Goal: Check status: Check status

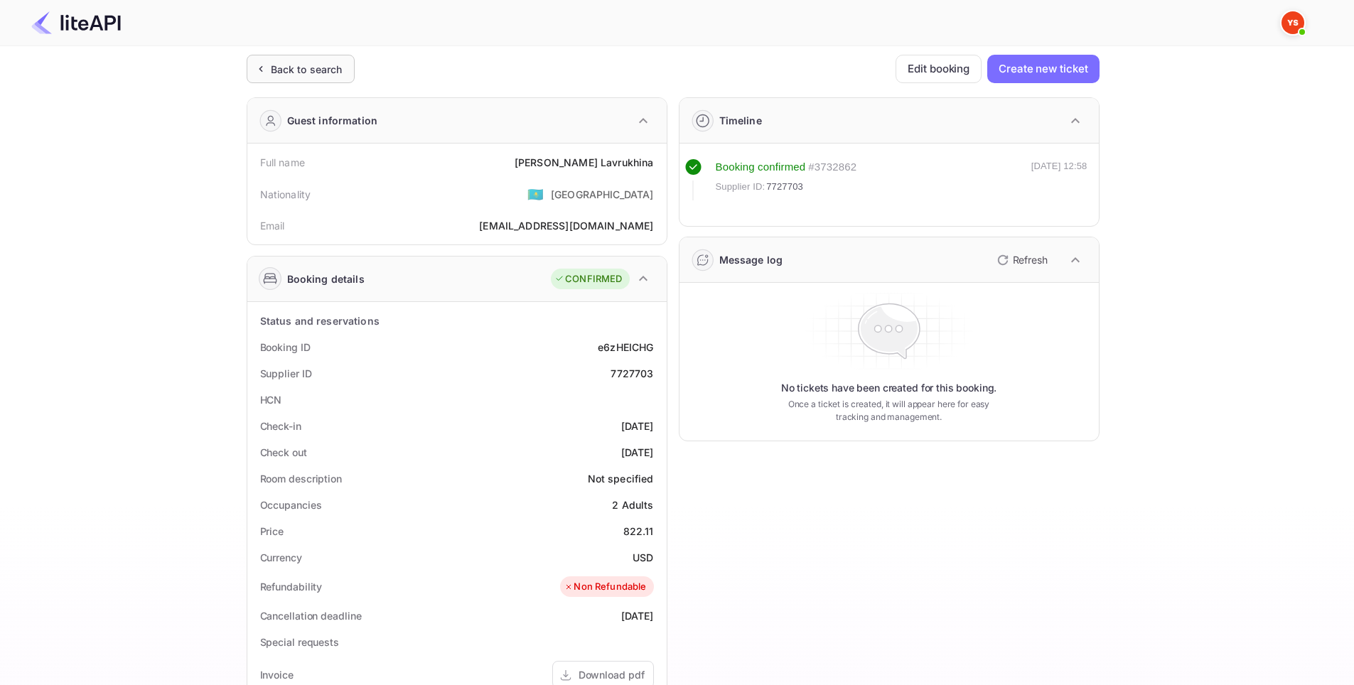
click at [282, 55] on div "Back to search" at bounding box center [301, 69] width 108 height 28
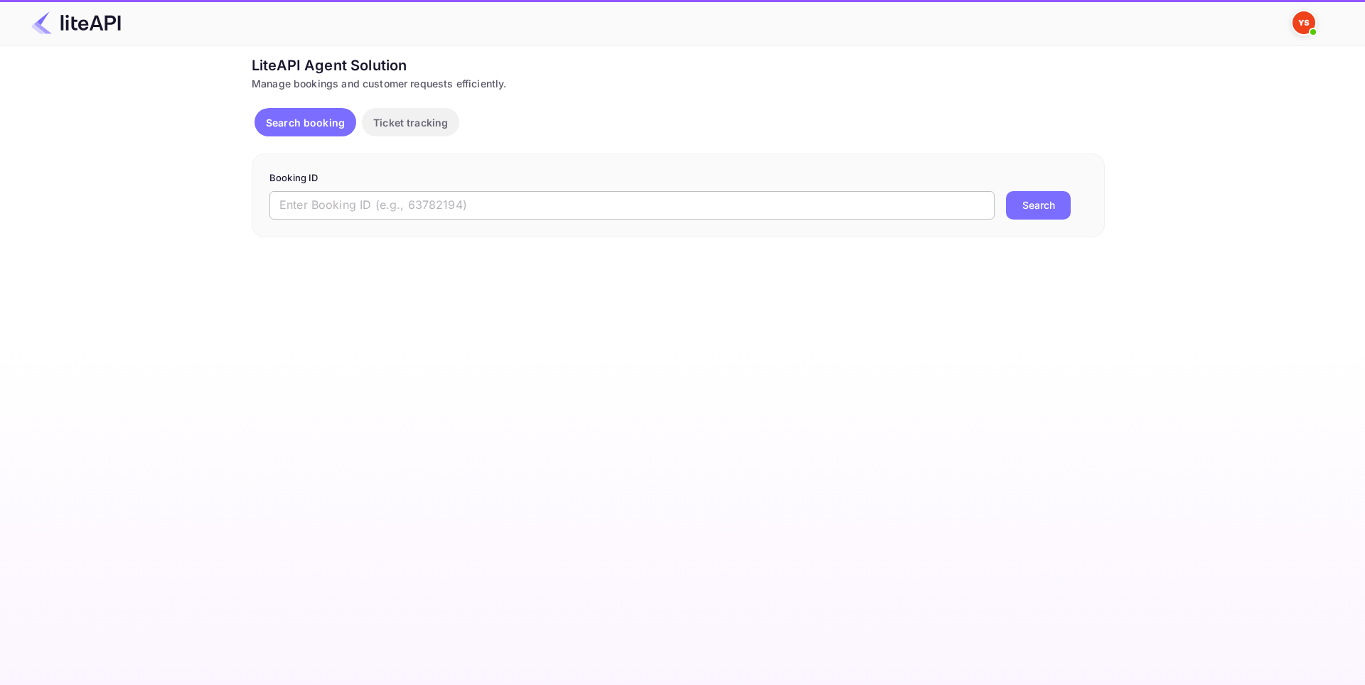
click at [398, 200] on input "text" at bounding box center [631, 205] width 725 height 28
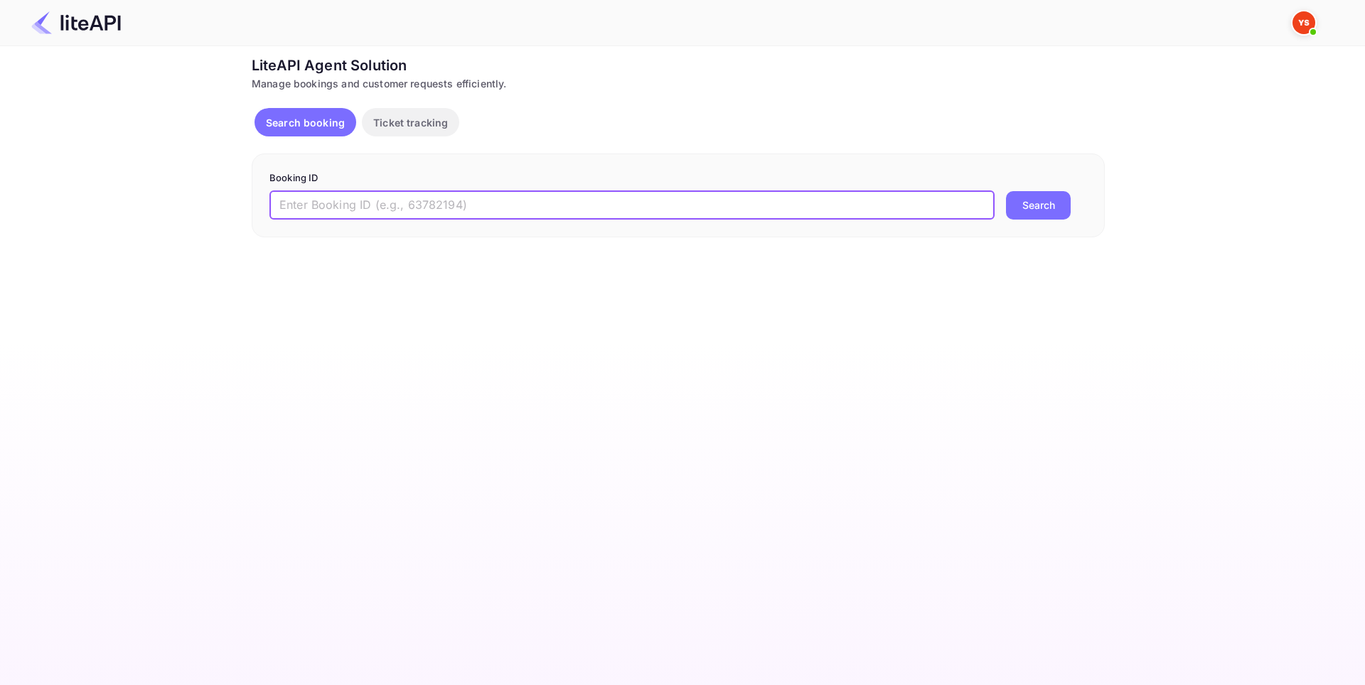
paste input "8974792"
type input "8974792"
click at [1042, 208] on button "Search" at bounding box center [1038, 205] width 65 height 28
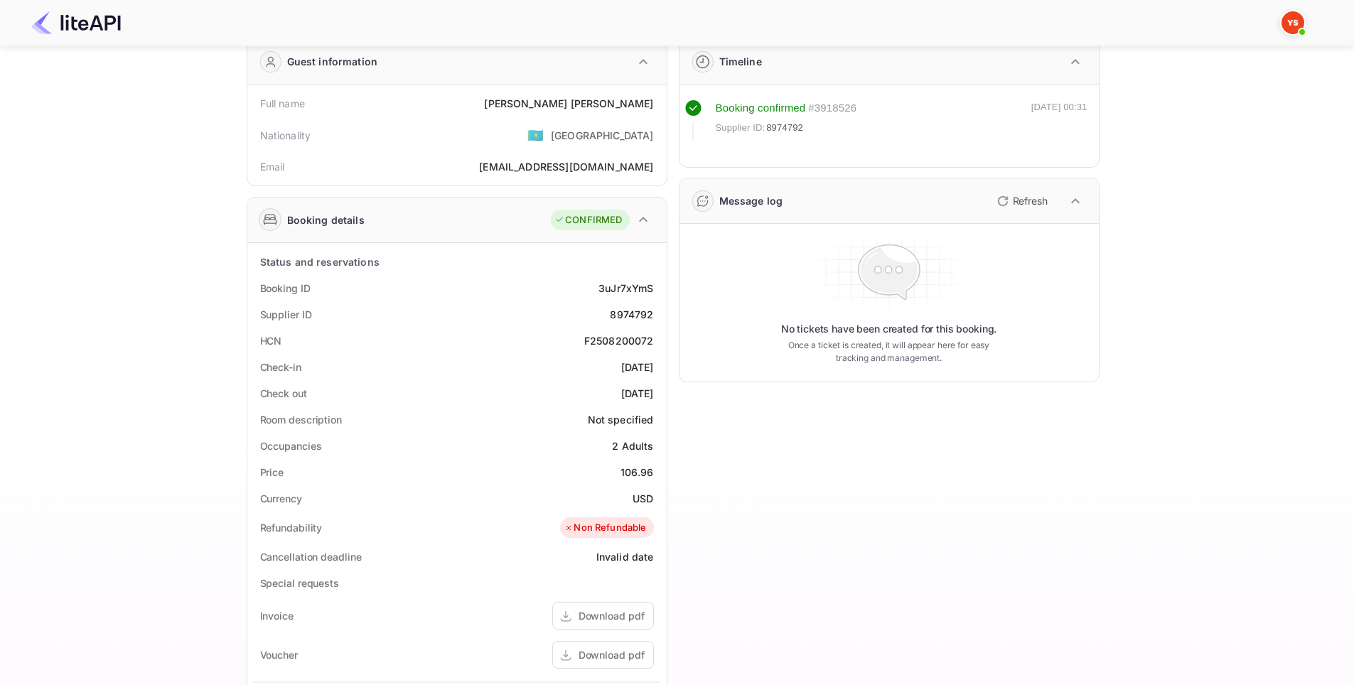
scroll to position [284, 0]
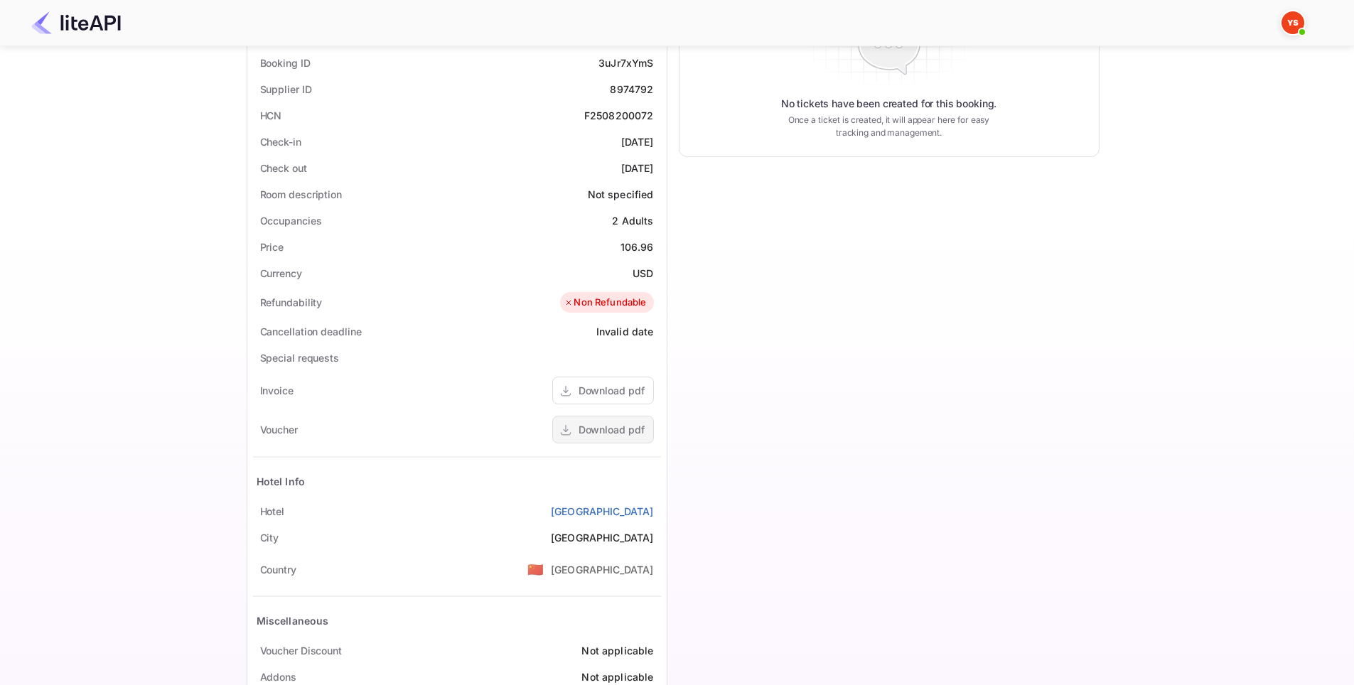
click at [610, 432] on div "Download pdf" at bounding box center [612, 429] width 66 height 15
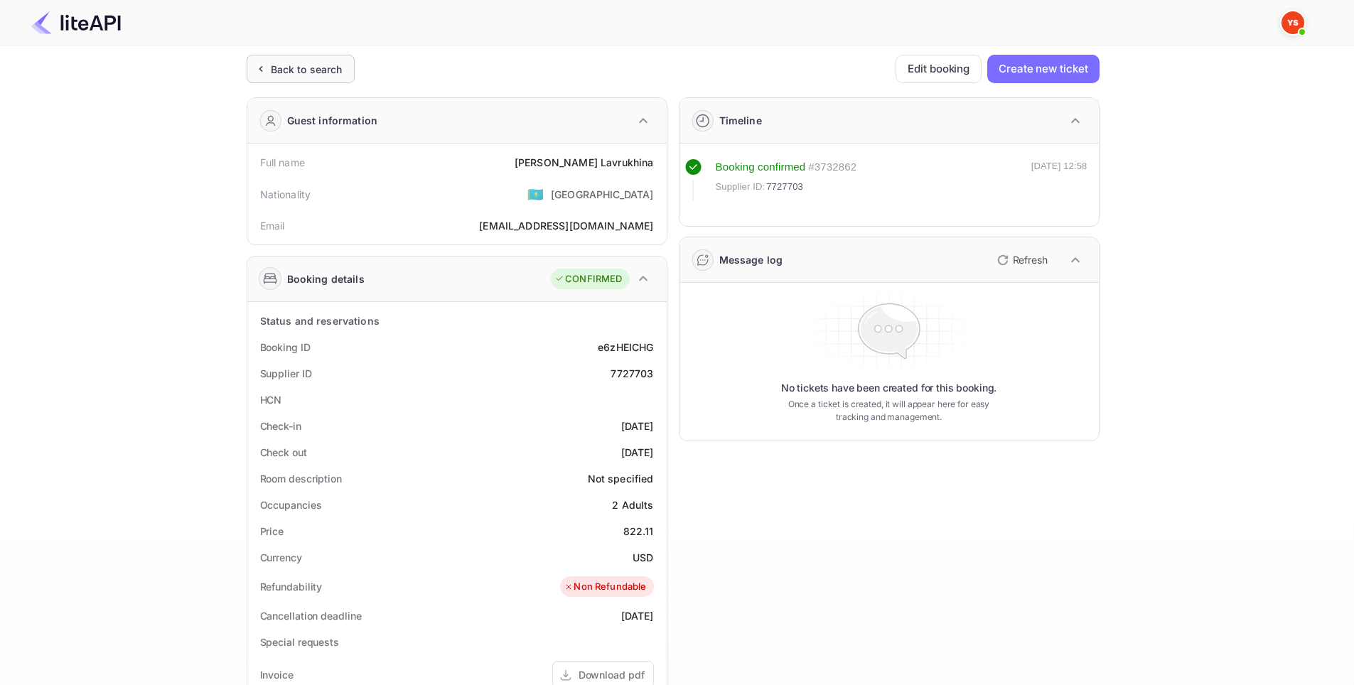
click at [303, 70] on div "Back to search" at bounding box center [307, 69] width 72 height 15
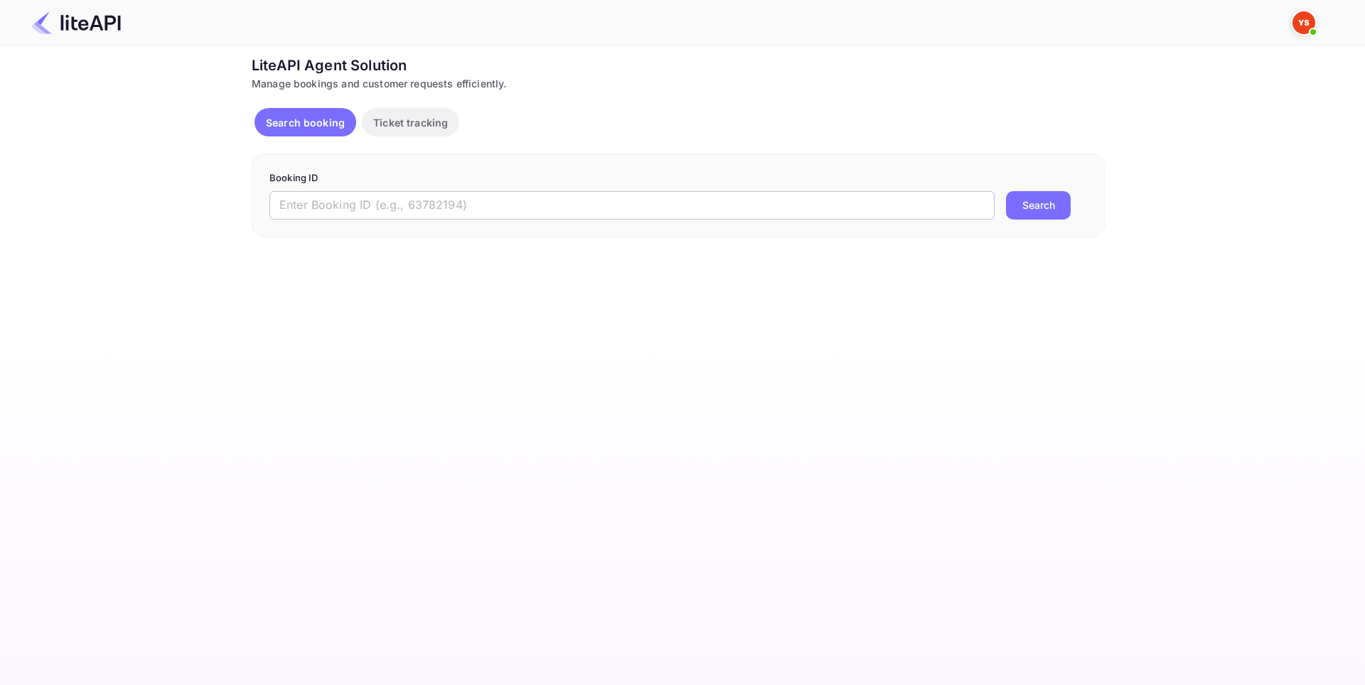
drag, startPoint x: 371, startPoint y: 203, endPoint x: 416, endPoint y: 203, distance: 44.8
click at [371, 203] on input "text" at bounding box center [631, 205] width 725 height 28
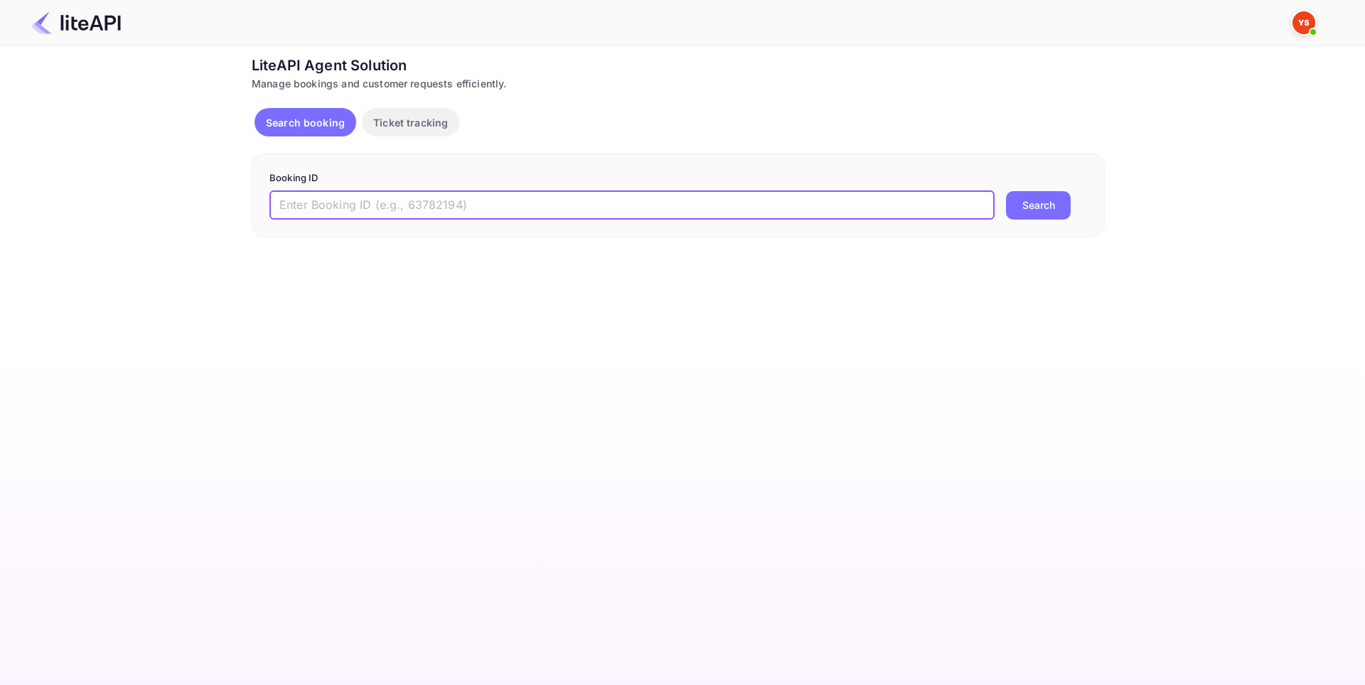
paste input "8901252"
type input "8901252"
click at [1050, 210] on button "Search" at bounding box center [1038, 205] width 65 height 28
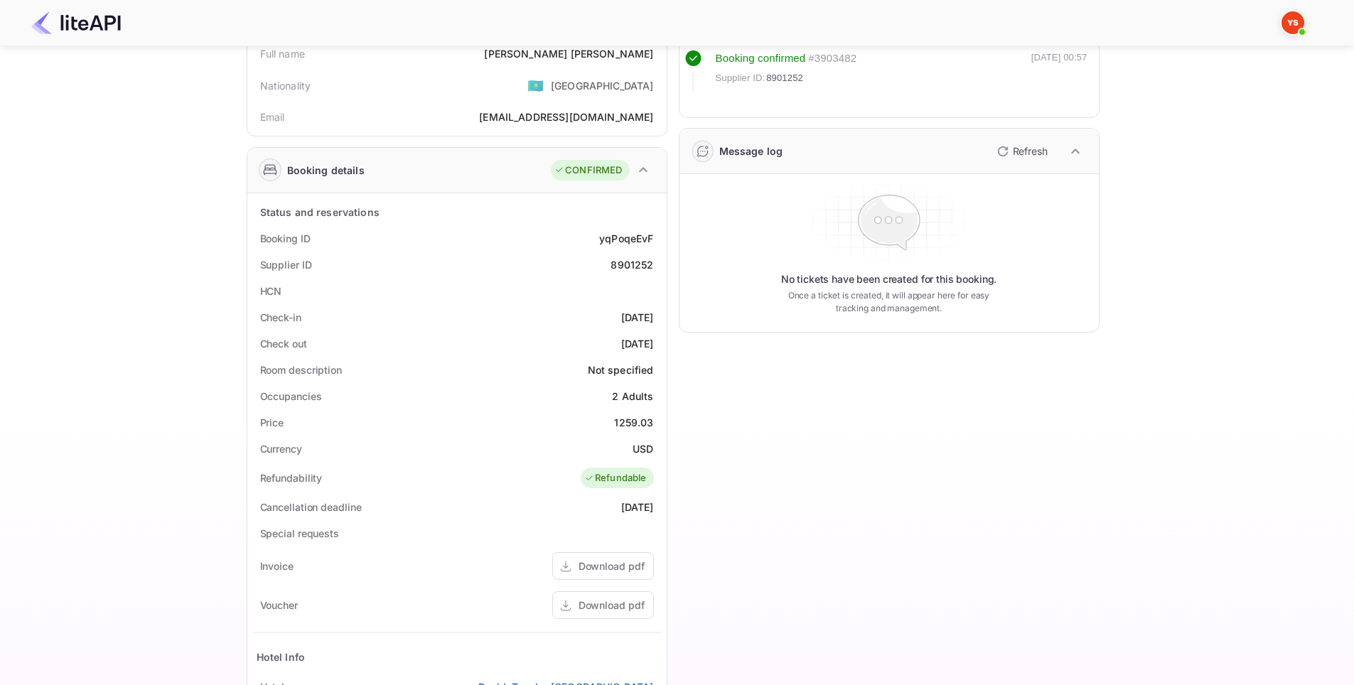
scroll to position [284, 0]
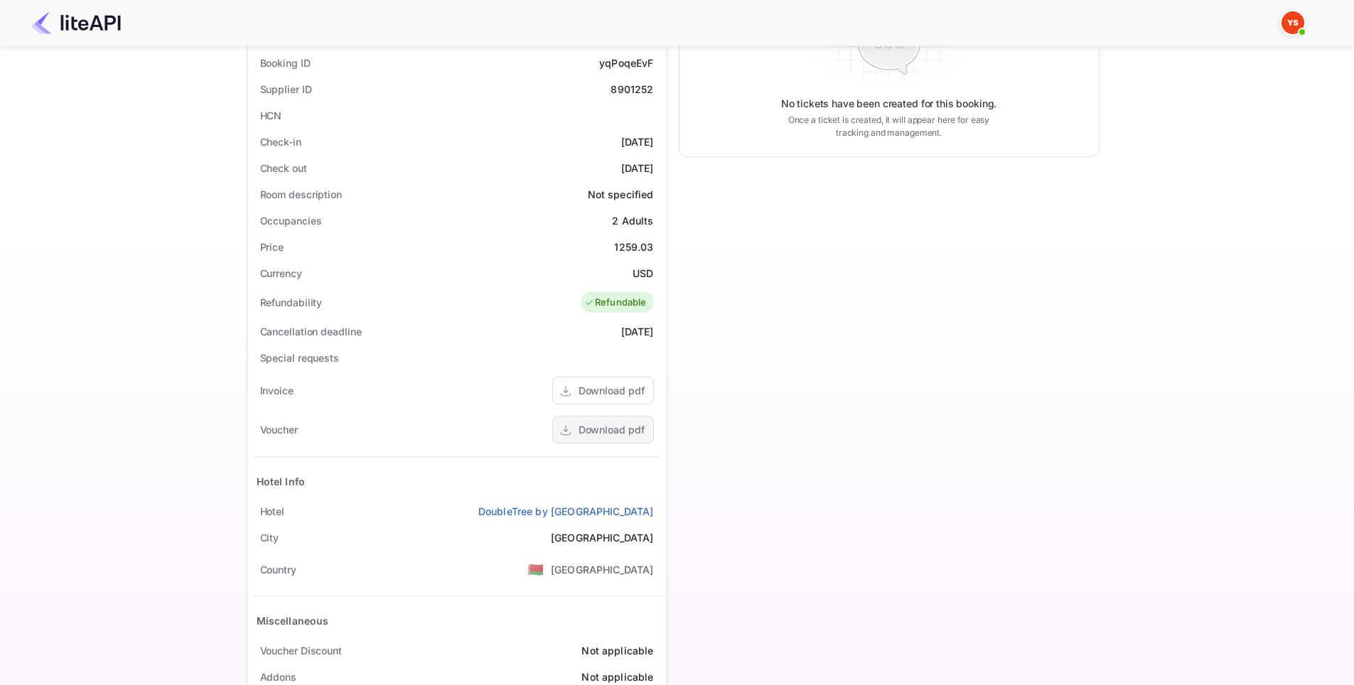
click at [594, 432] on div "Download pdf" at bounding box center [612, 429] width 66 height 15
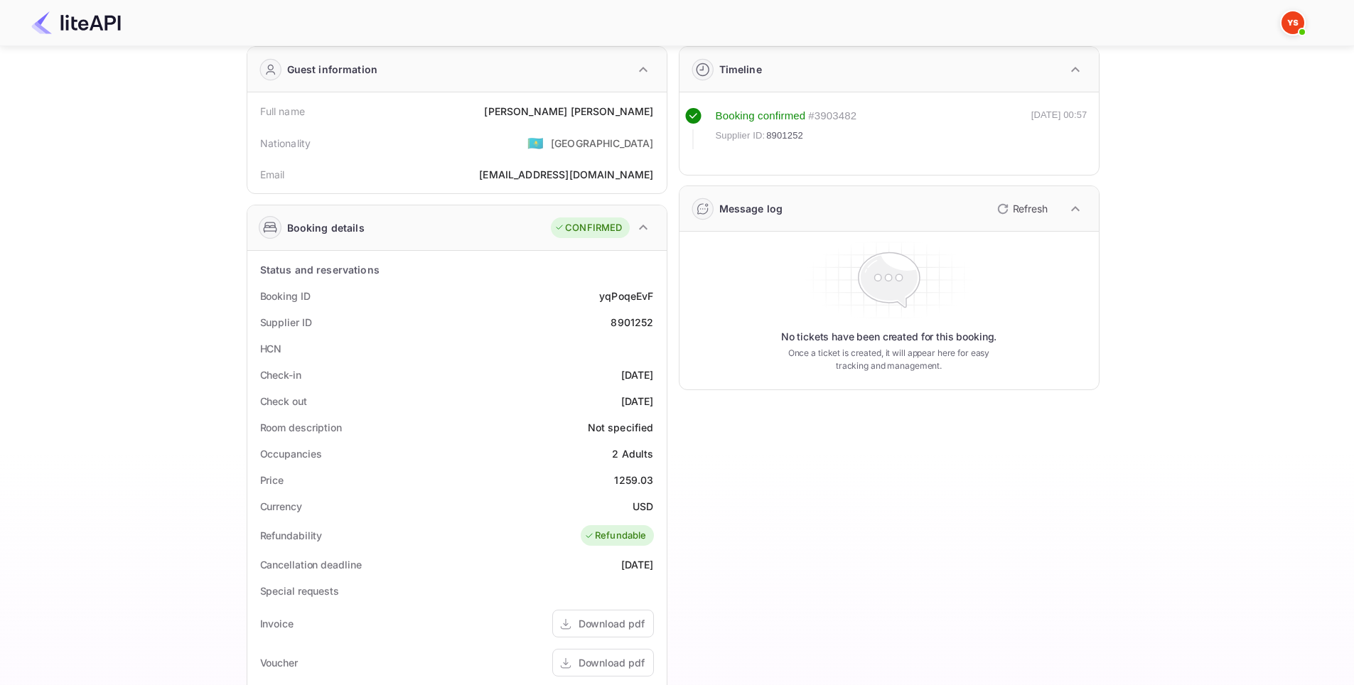
scroll to position [0, 0]
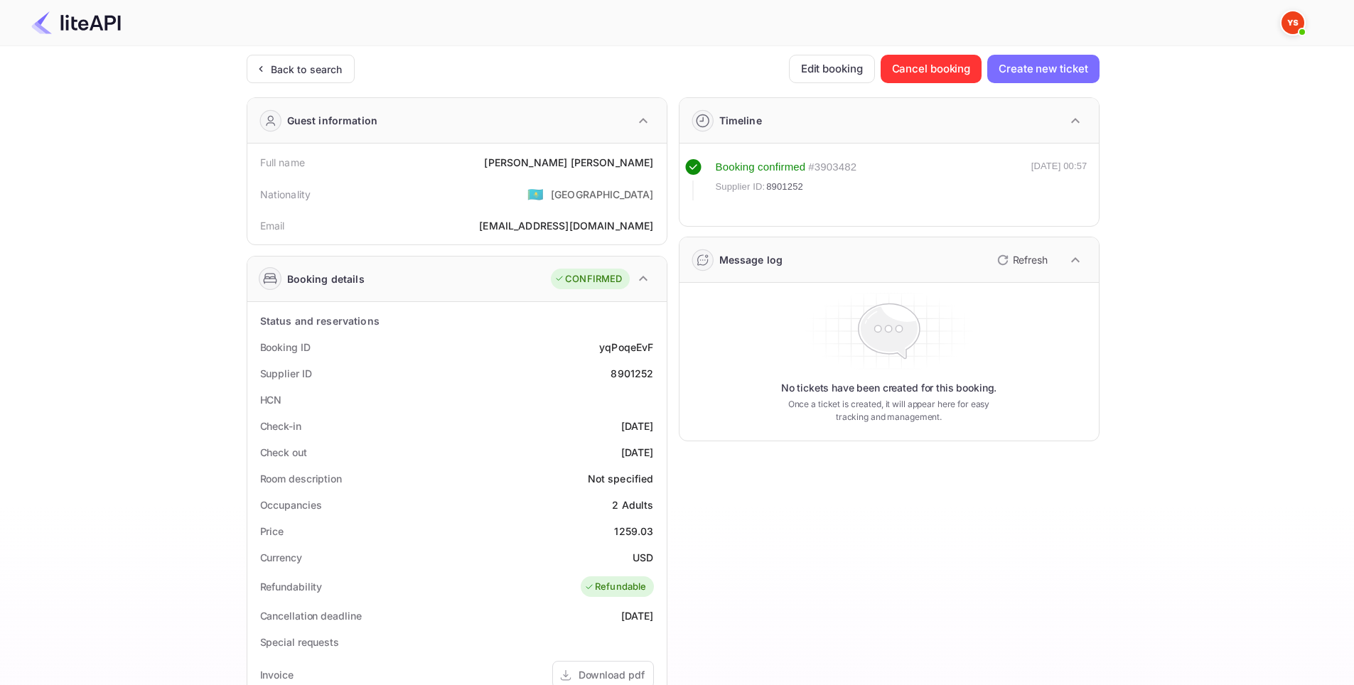
click at [633, 370] on div "8901252" at bounding box center [632, 373] width 43 height 15
copy div "8901252"
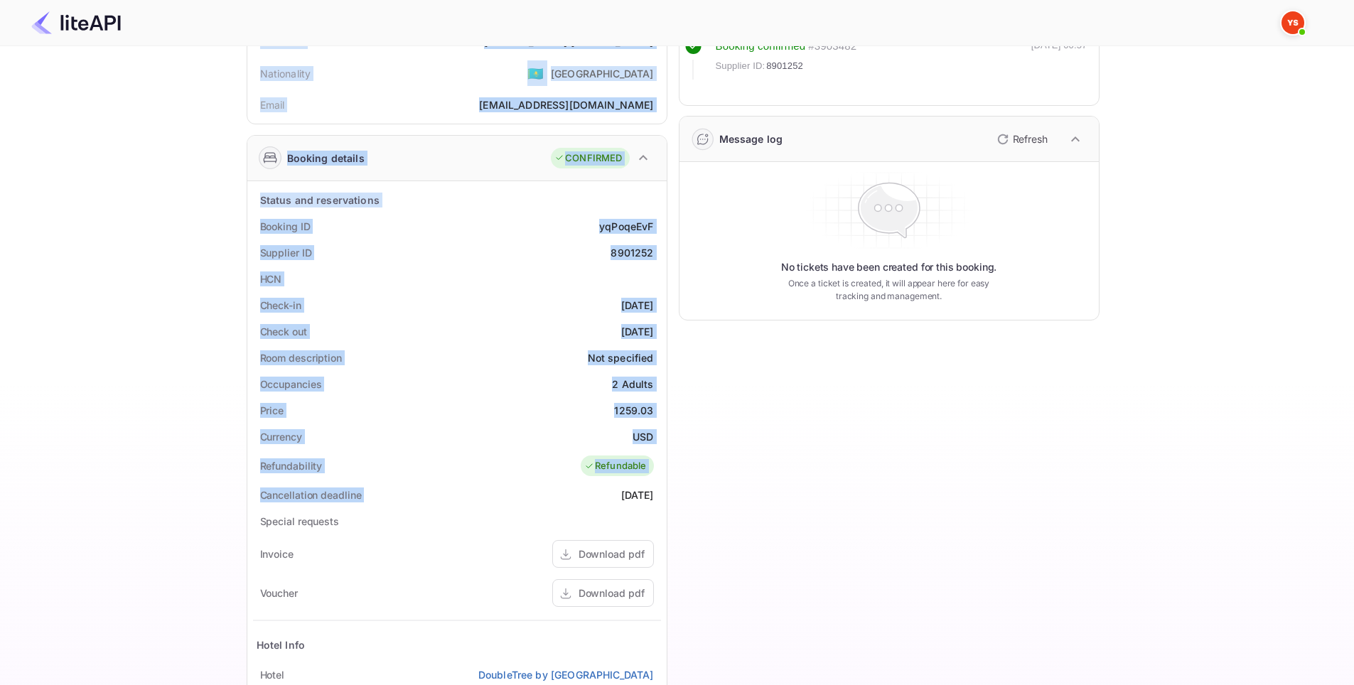
scroll to position [349, 0]
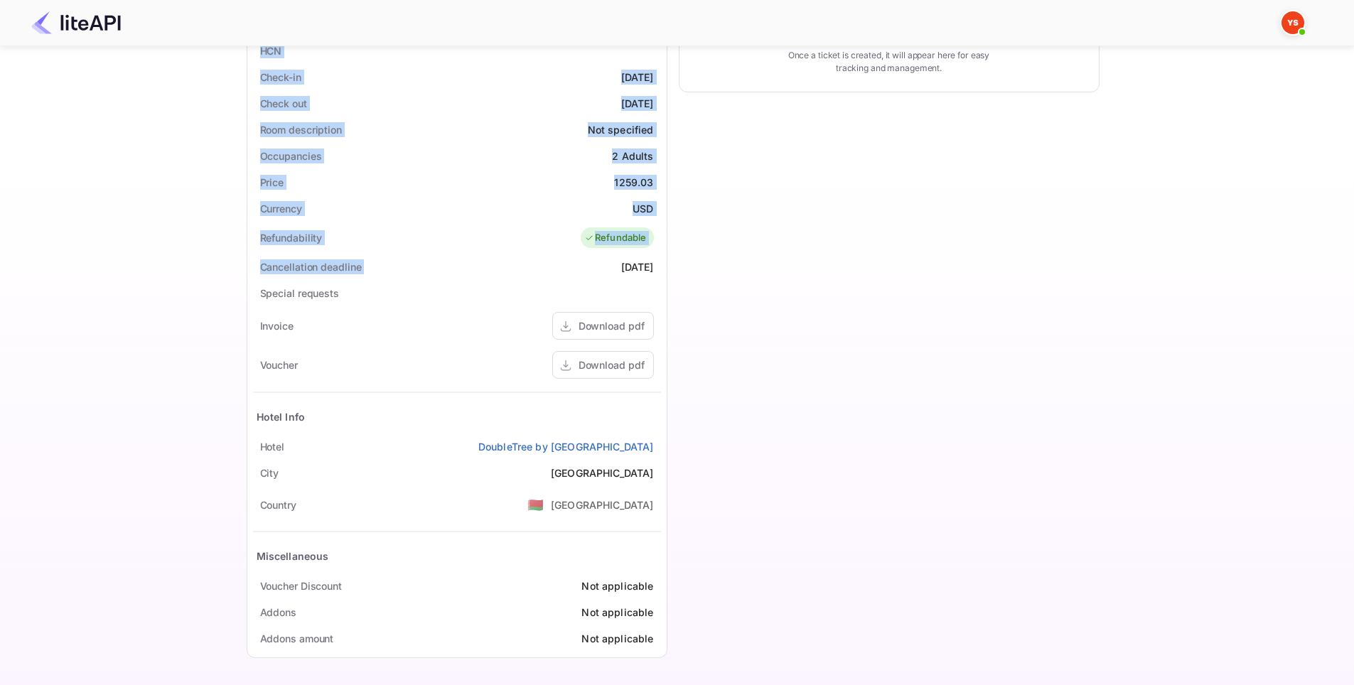
drag, startPoint x: 243, startPoint y: 159, endPoint x: 656, endPoint y: 445, distance: 502.3
click at [656, 445] on div "Ticket Affiliate URL https://www.nuitee.com/ Business partner name Nuitee Trave…" at bounding box center [673, 187] width 1312 height 963
copy div "Full name Tamara Semeniuk Nationality 🇰🇿 Kazakhstan Email nastya7526501@mail.ru…"
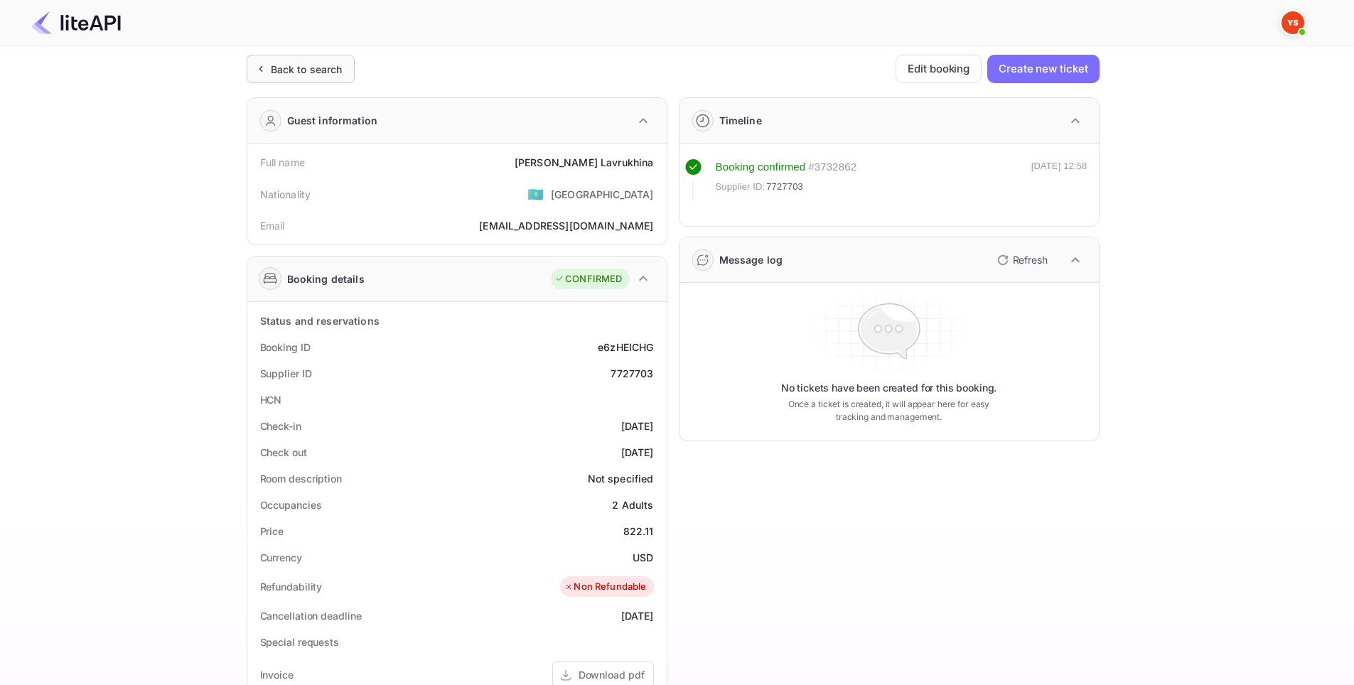
click at [353, 60] on div "Back to search" at bounding box center [301, 69] width 108 height 28
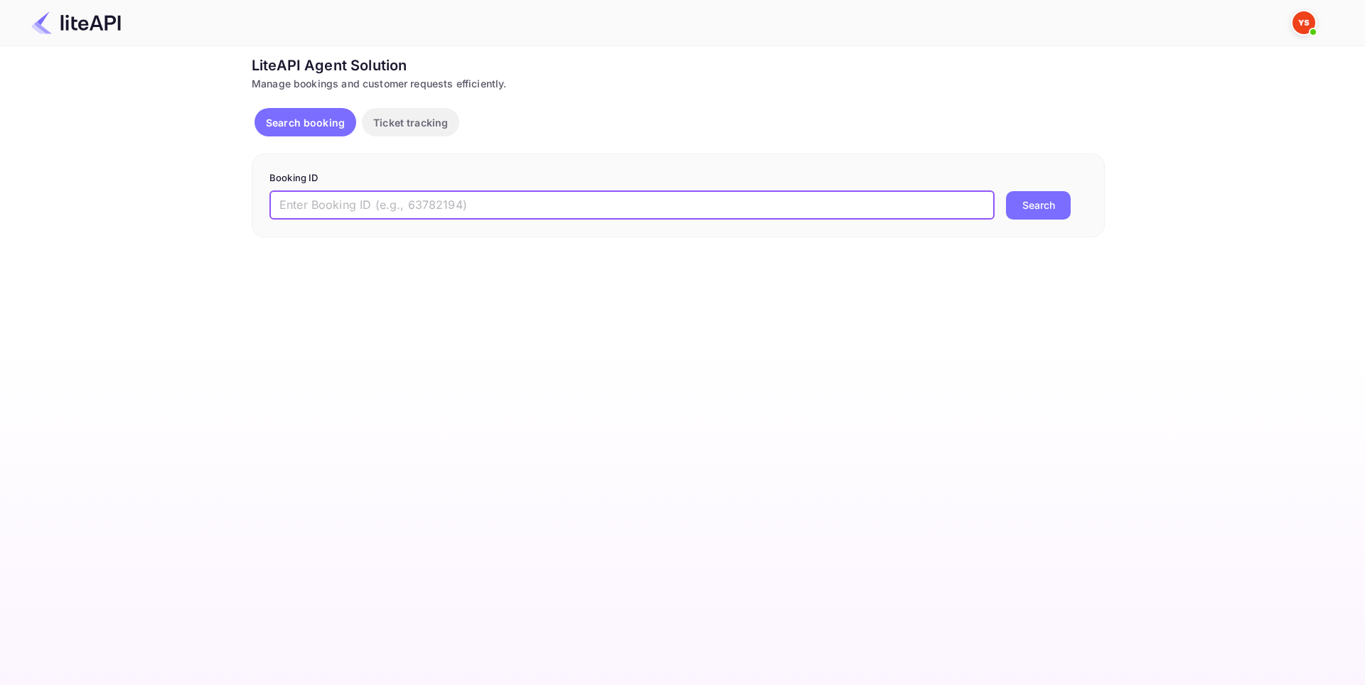
click at [430, 199] on input "text" at bounding box center [631, 205] width 725 height 28
paste input "8901127"
type input "8901127"
click at [1006, 191] on button "Search" at bounding box center [1038, 205] width 65 height 28
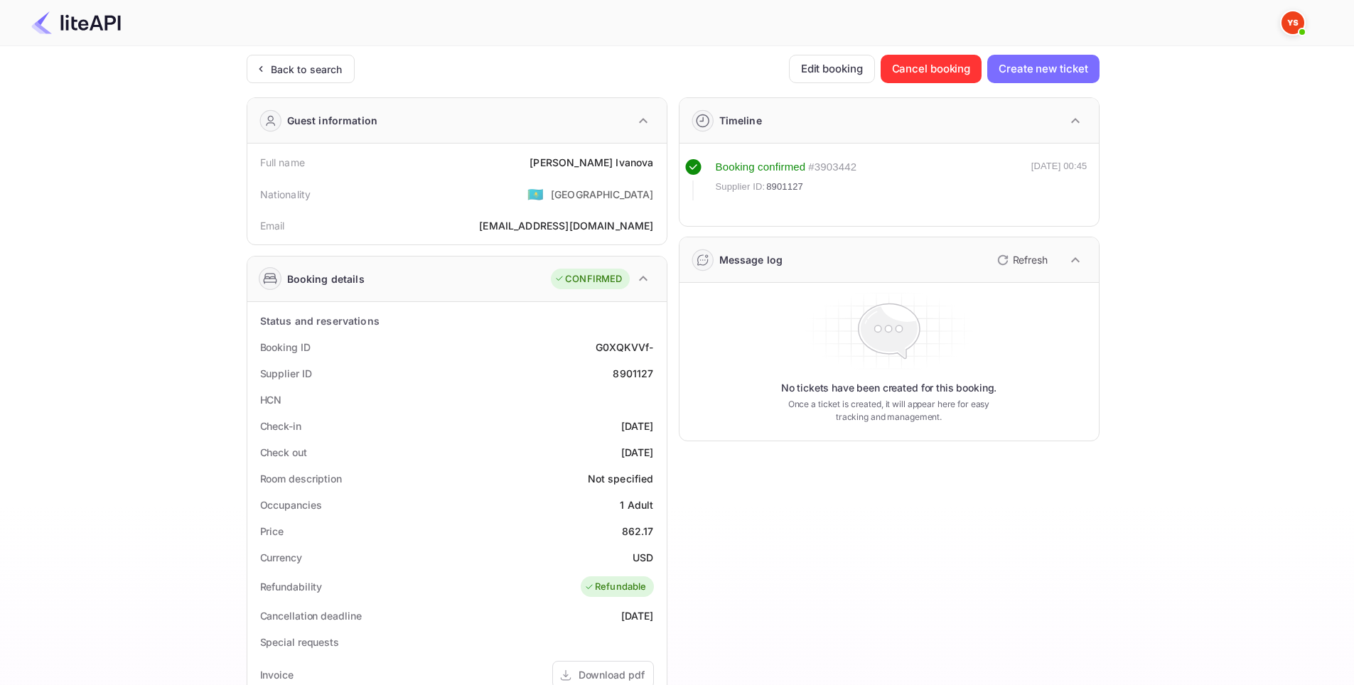
click at [633, 377] on div "8901127" at bounding box center [633, 373] width 41 height 15
copy div "8901127"
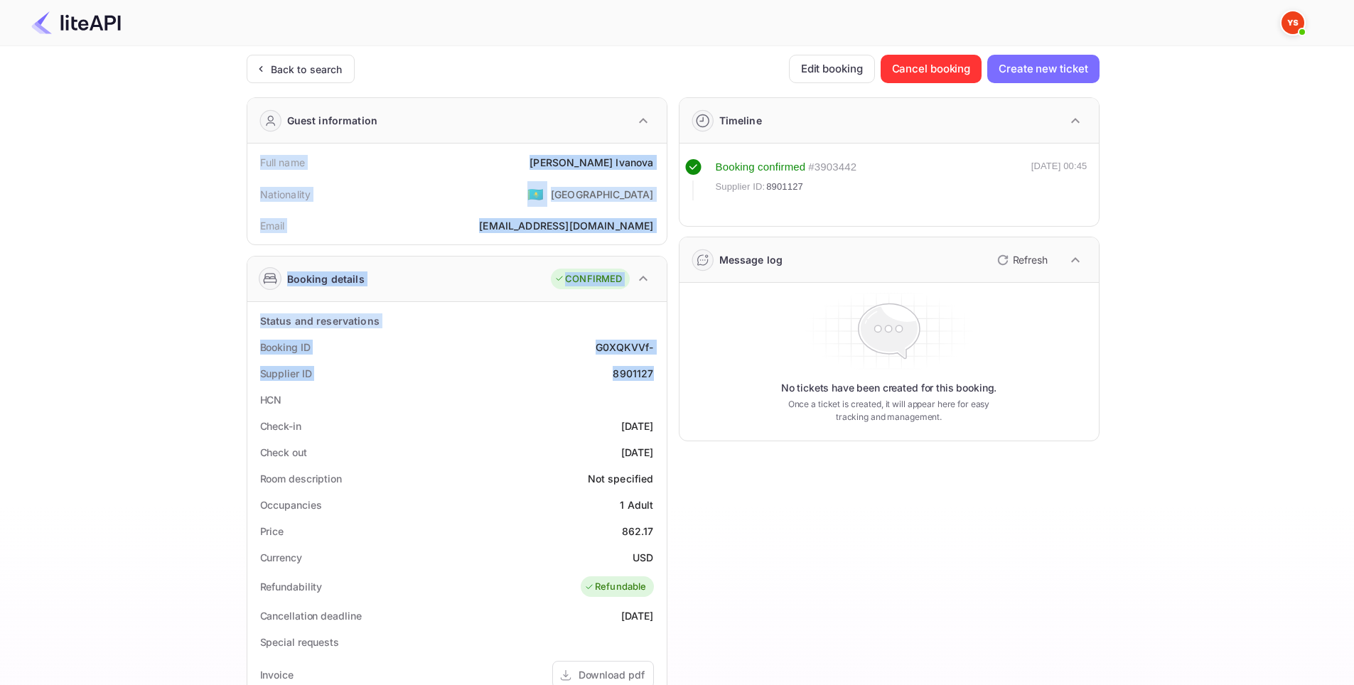
drag, startPoint x: 231, startPoint y: 154, endPoint x: 657, endPoint y: 369, distance: 476.9
click at [657, 369] on div "Ticket Affiliate URL [URL][DOMAIN_NAME] Business partner name Nuitee Travel Cus…" at bounding box center [673, 536] width 1312 height 963
copy div "Full name [PERSON_NAME] Nationality 🇰🇿 [DEMOGRAPHIC_DATA] Email [EMAIL_ADDRESS]…"
